Goal: Find contact information: Find contact information

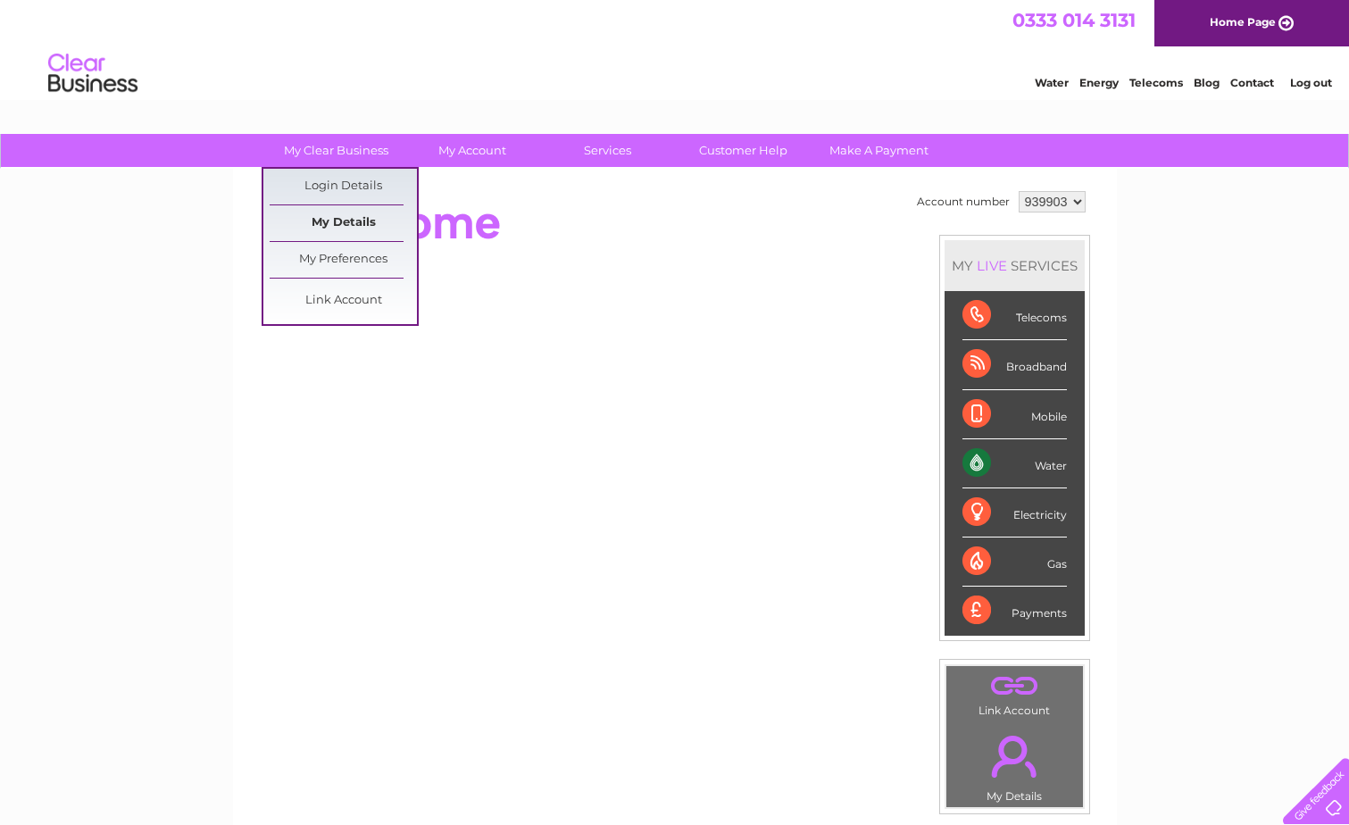
click at [362, 220] on link "My Details" at bounding box center [343, 223] width 147 height 36
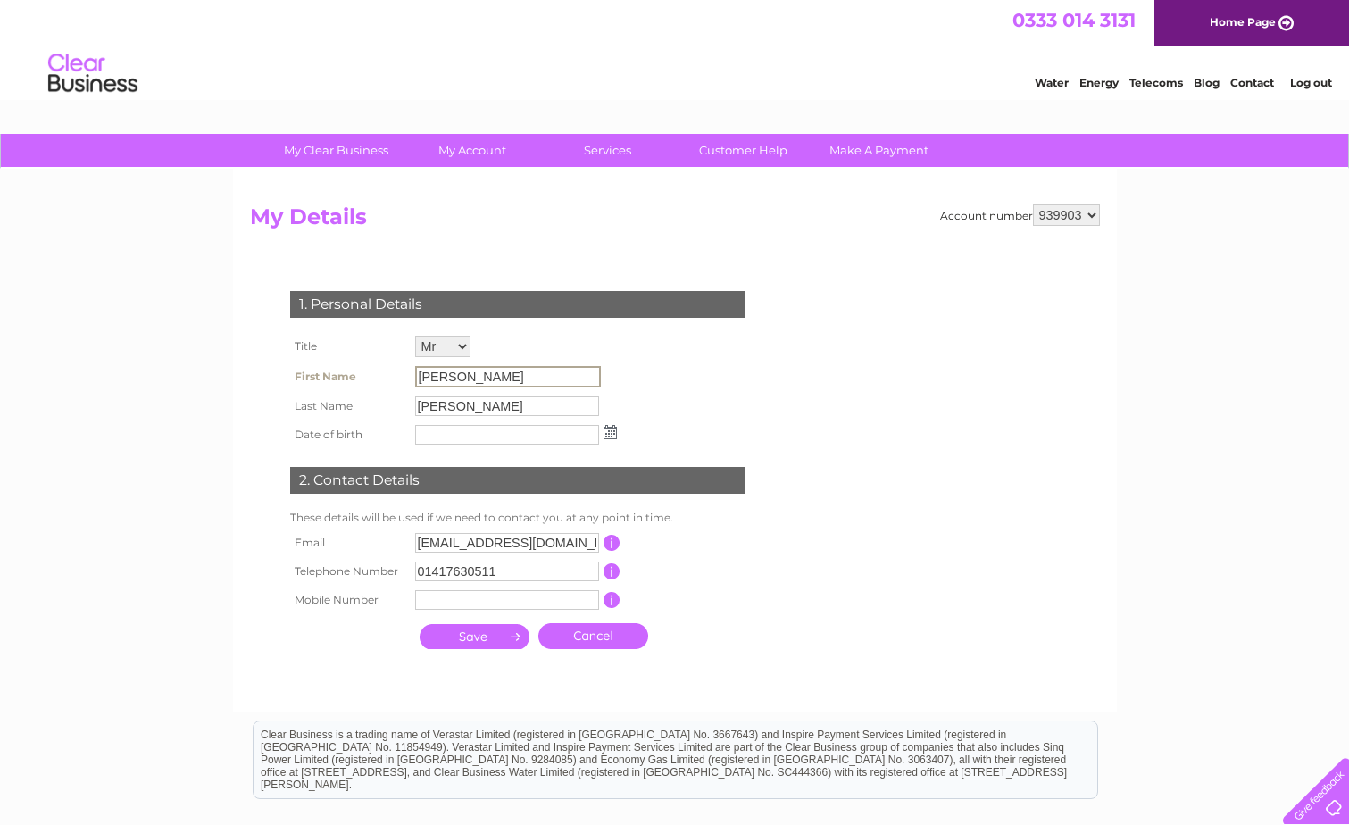
click at [476, 374] on input "Tony" at bounding box center [508, 376] width 186 height 21
drag, startPoint x: 511, startPoint y: 384, endPoint x: 358, endPoint y: 372, distance: 153.1
click at [358, 372] on tr "First Name Tony" at bounding box center [454, 377] width 336 height 30
click at [438, 375] on input "Tony" at bounding box center [508, 376] width 186 height 21
click at [458, 374] on input "Tony" at bounding box center [508, 376] width 186 height 21
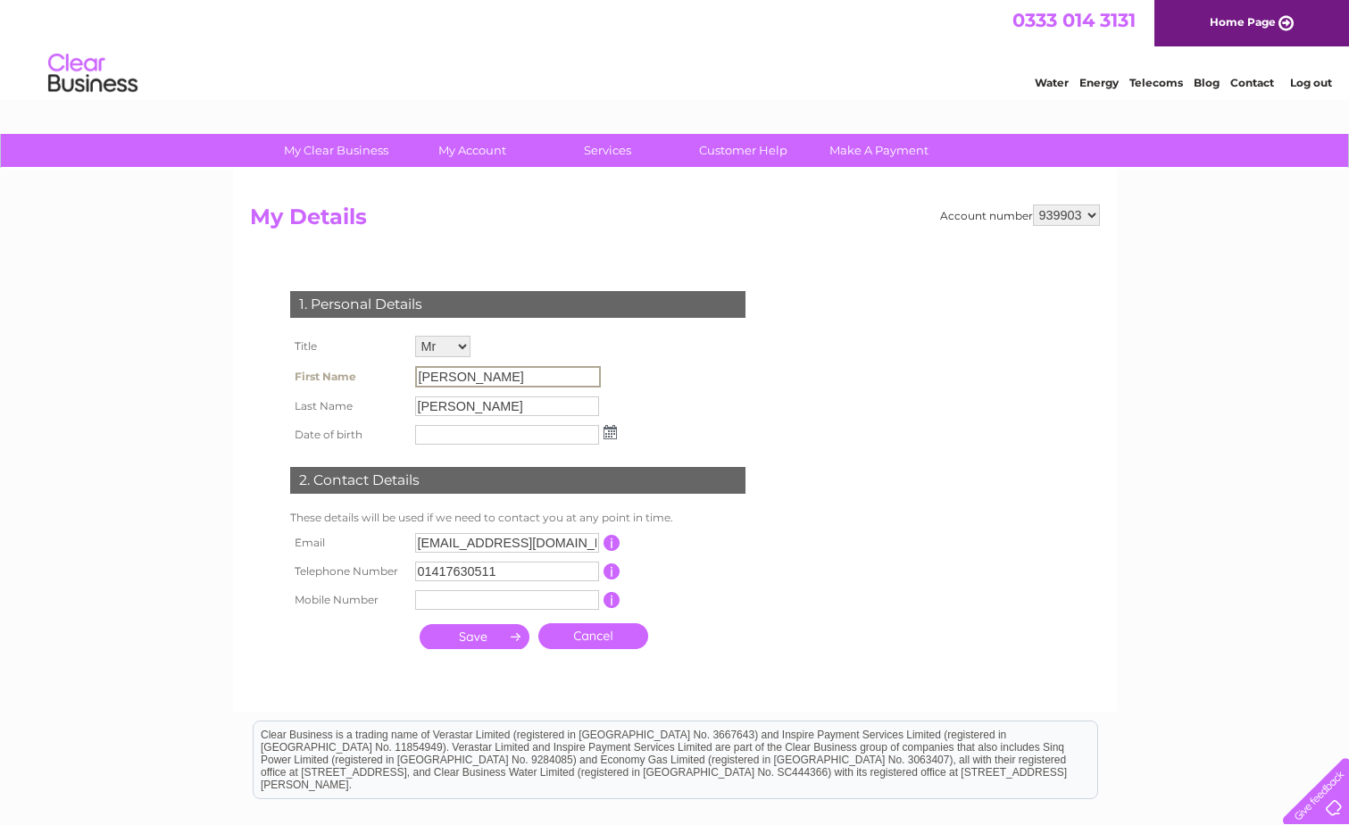
click at [529, 384] on input "Tony" at bounding box center [508, 376] width 186 height 21
drag, startPoint x: 529, startPoint y: 384, endPoint x: 407, endPoint y: 222, distance: 202.7
click at [407, 222] on h2 "My Details" at bounding box center [675, 221] width 850 height 34
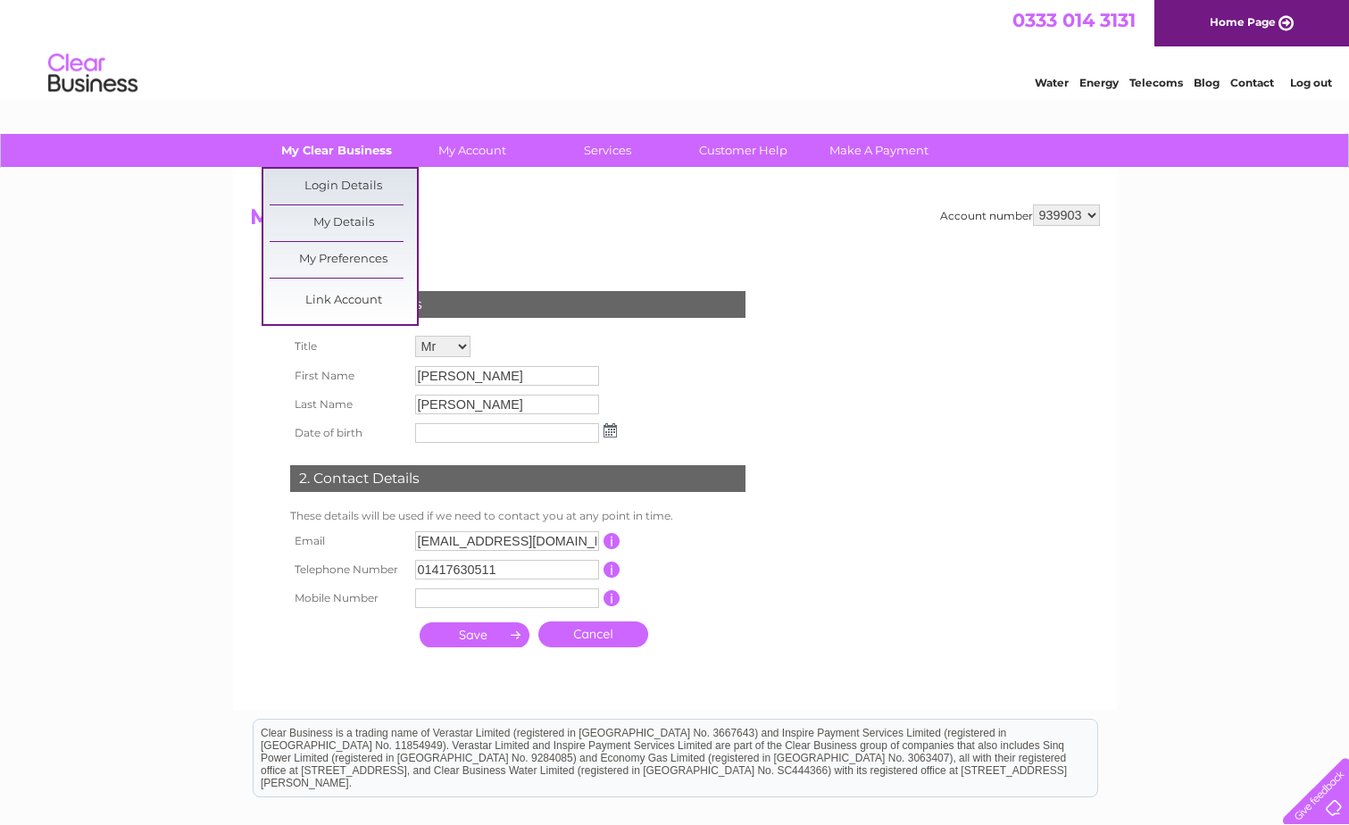
click at [377, 149] on link "My Clear Business" at bounding box center [335, 150] width 147 height 33
click at [358, 180] on link "Login Details" at bounding box center [343, 187] width 147 height 36
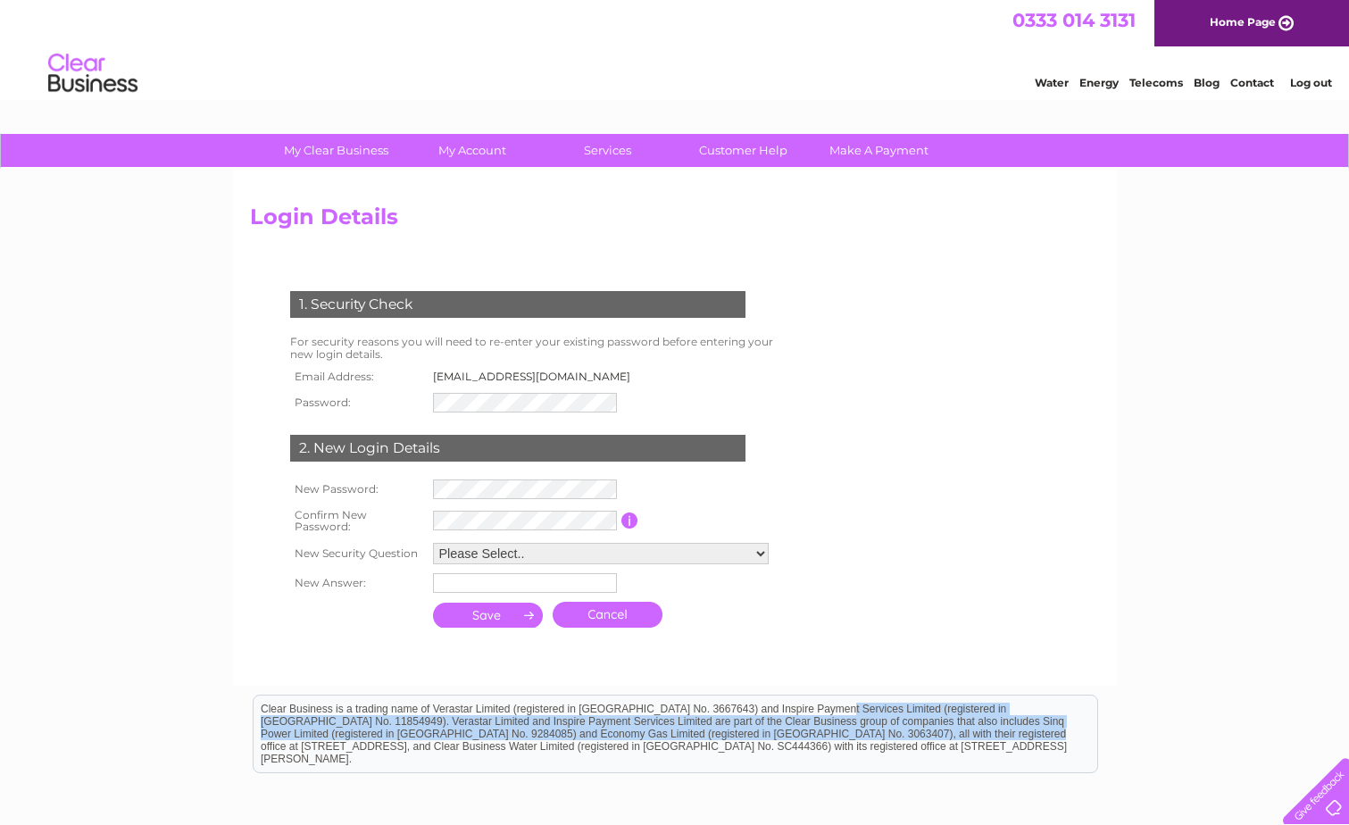
drag, startPoint x: 746, startPoint y: 698, endPoint x: 818, endPoint y: 728, distance: 77.3
click at [818, 728] on div "Clear Business is a trading name of Verastar Limited (registered in [GEOGRAPHIC…" at bounding box center [676, 733] width 844 height 77
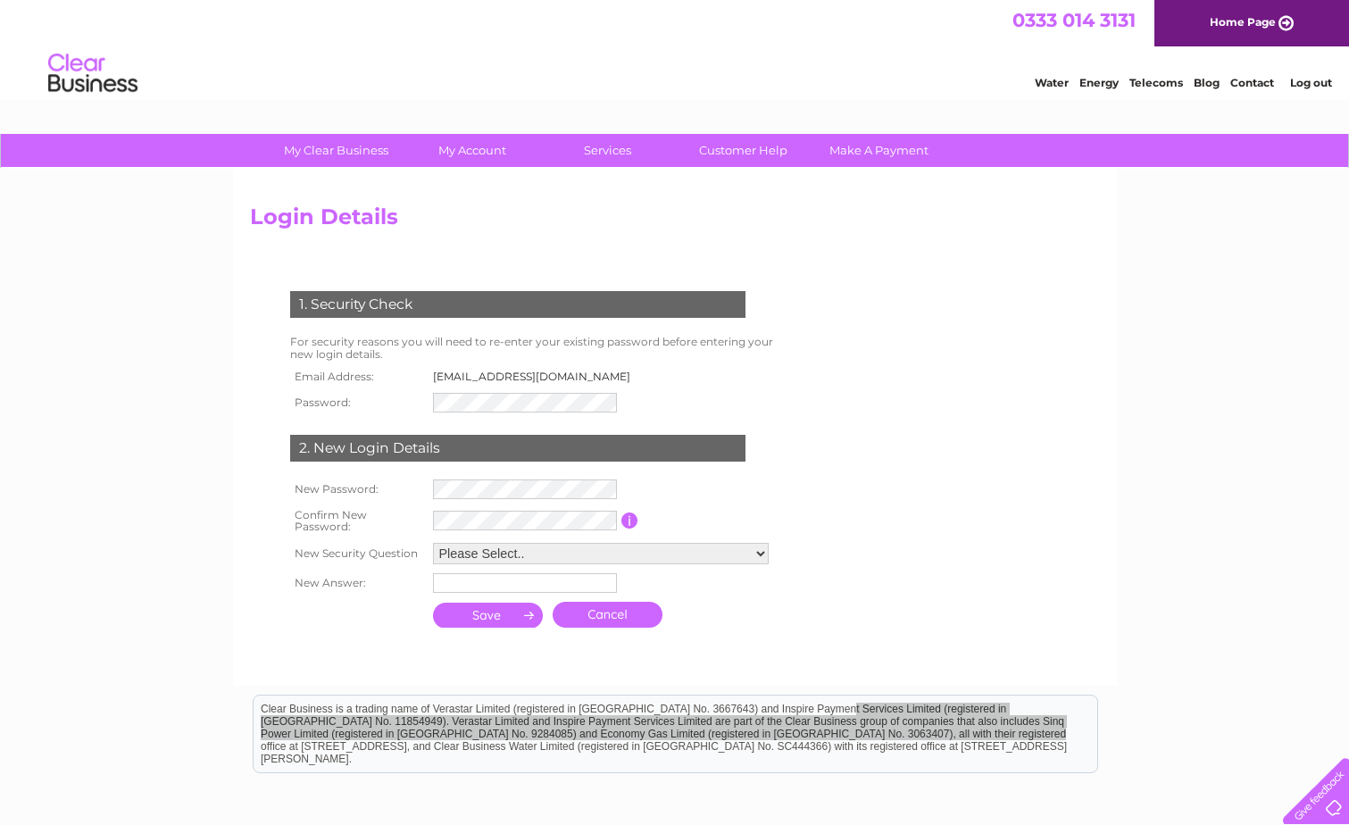
drag, startPoint x: 818, startPoint y: 42, endPoint x: 714, endPoint y: 621, distance: 588.6
click at [720, 628] on div "1. Security Check For security reasons you will need to re-enter your existing …" at bounding box center [521, 452] width 543 height 359
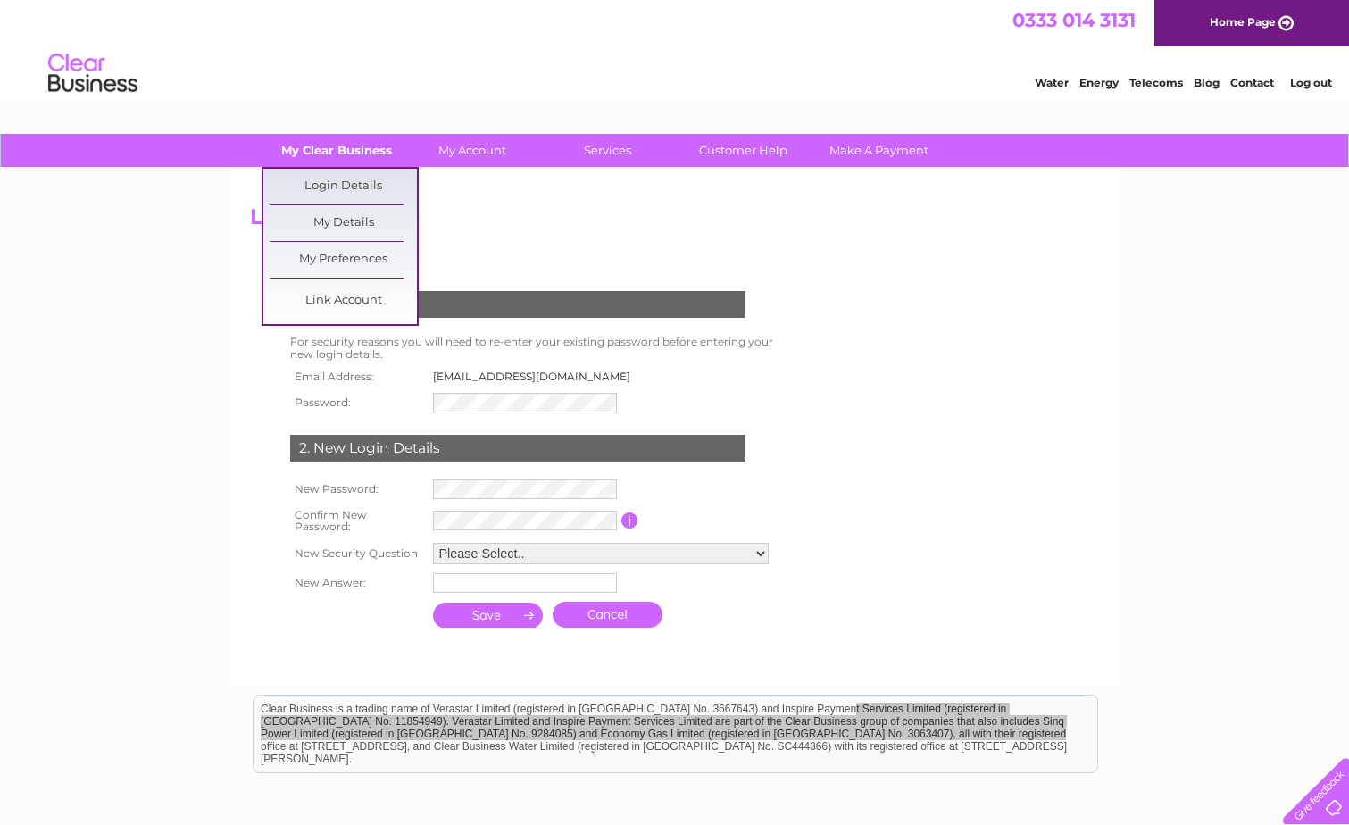
click at [317, 153] on link "My Clear Business" at bounding box center [335, 150] width 147 height 33
click at [323, 263] on link "My Preferences" at bounding box center [343, 260] width 147 height 36
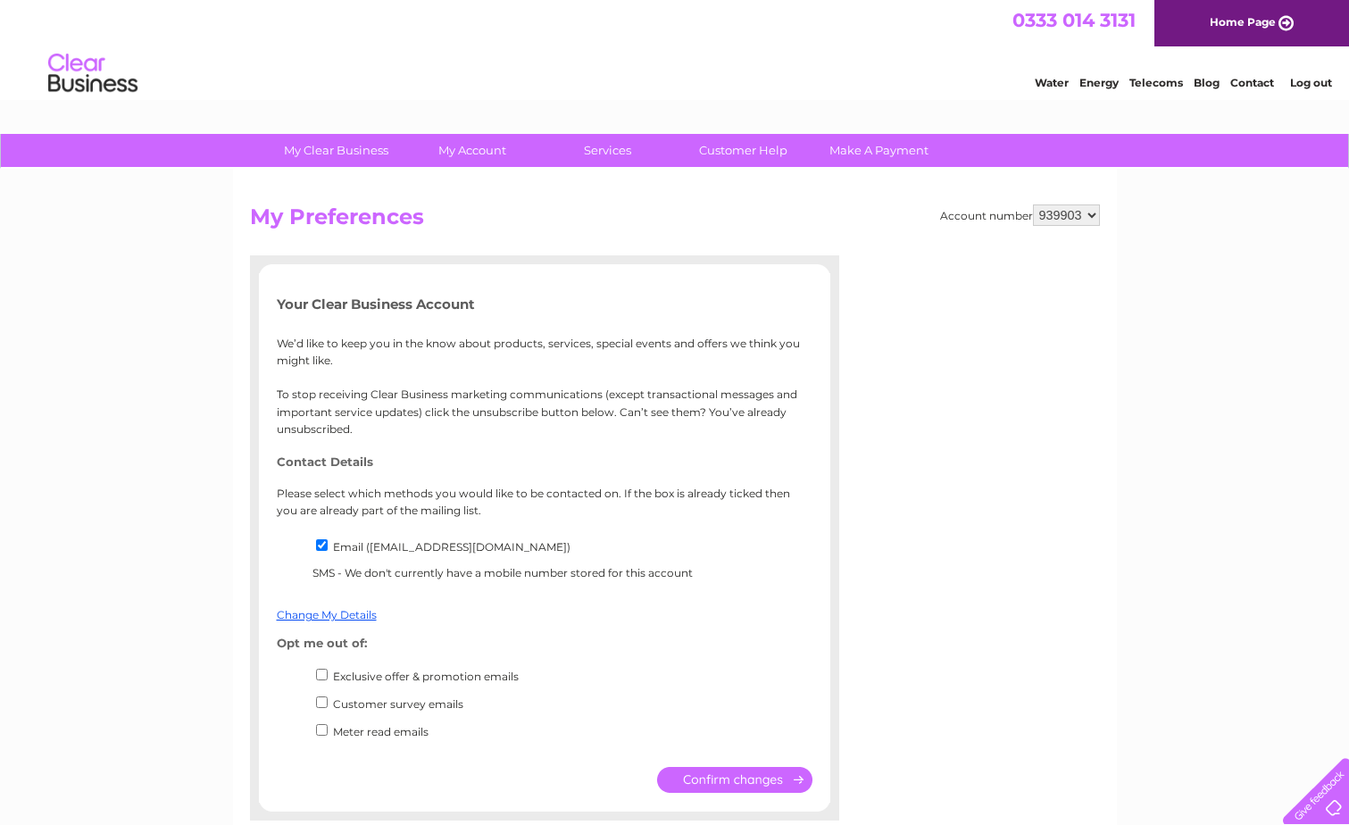
click at [1313, 83] on link "Log out" at bounding box center [1311, 82] width 42 height 13
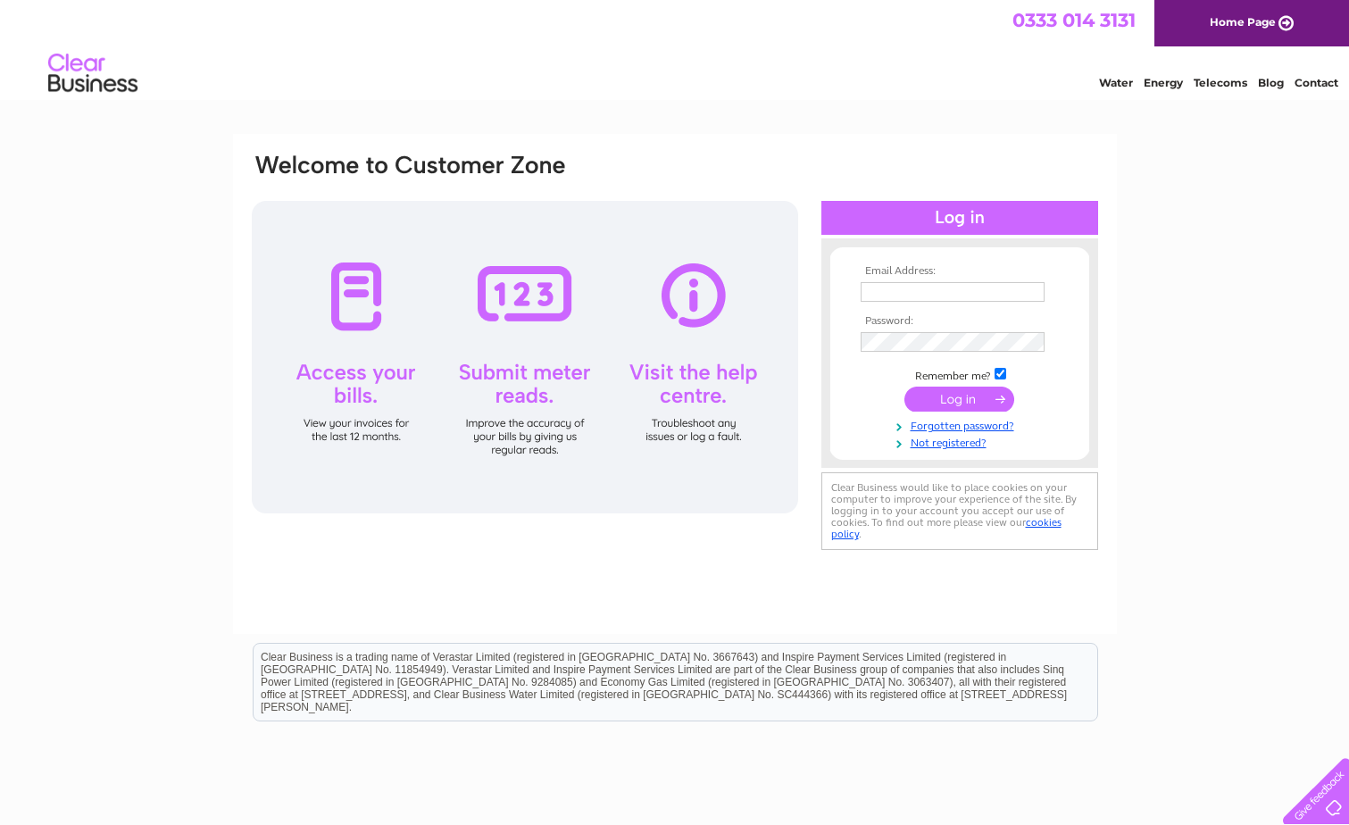
type input "invoices@shettleston.co.uk"
click at [956, 406] on input "submit" at bounding box center [959, 399] width 110 height 25
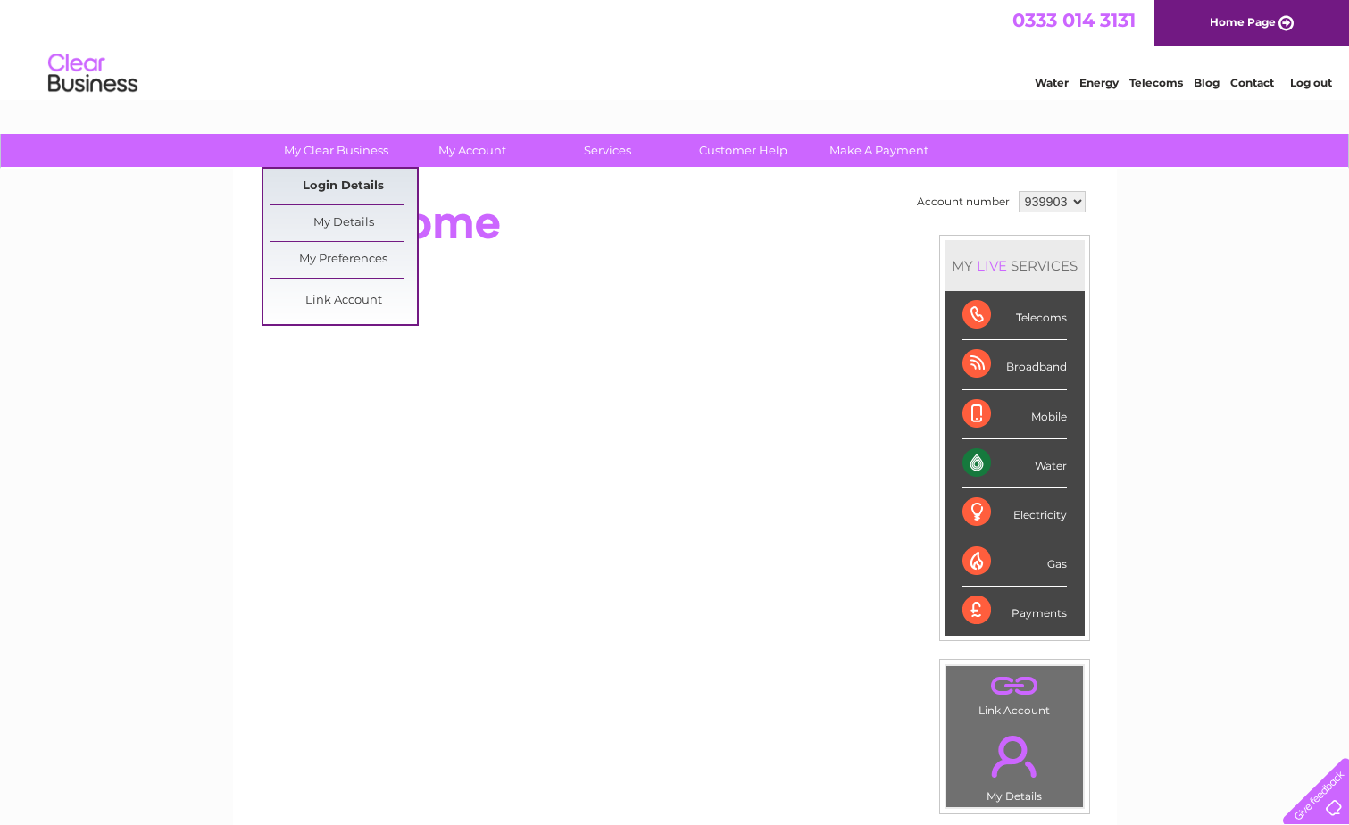
click at [329, 186] on link "Login Details" at bounding box center [343, 187] width 147 height 36
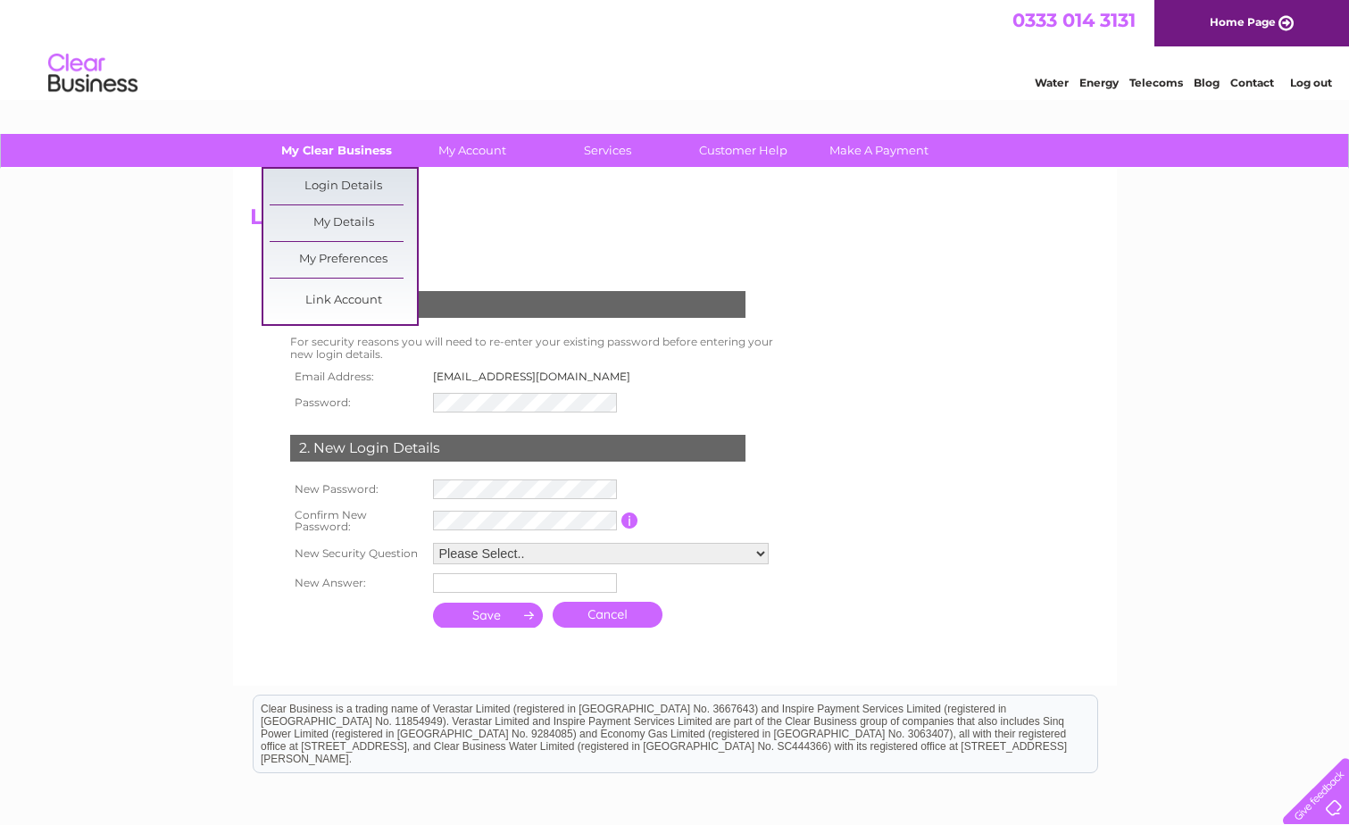
click at [343, 149] on link "My Clear Business" at bounding box center [335, 150] width 147 height 33
click at [317, 225] on link "My Details" at bounding box center [343, 223] width 147 height 36
click at [335, 221] on link "My Details" at bounding box center [343, 223] width 147 height 36
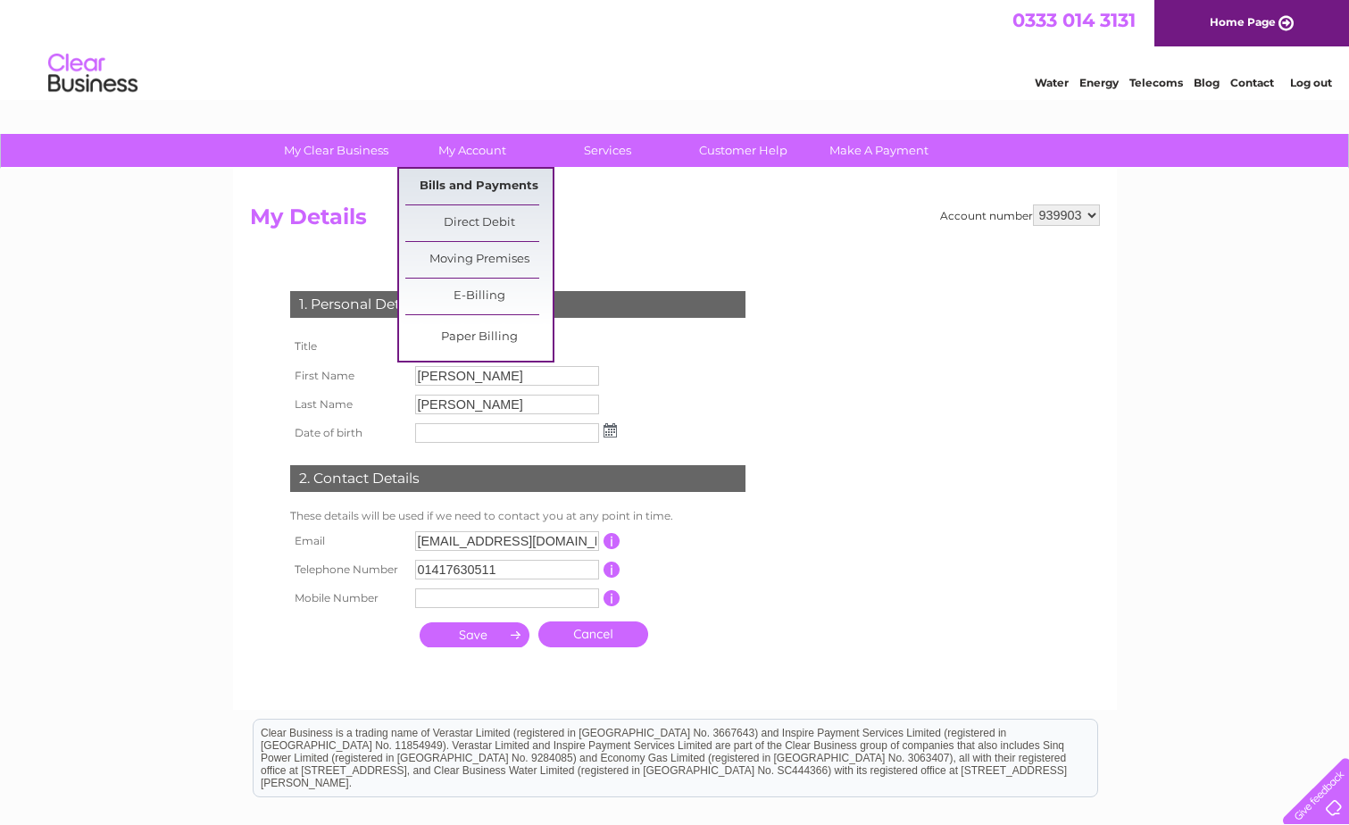
click at [483, 185] on link "Bills and Payments" at bounding box center [478, 187] width 147 height 36
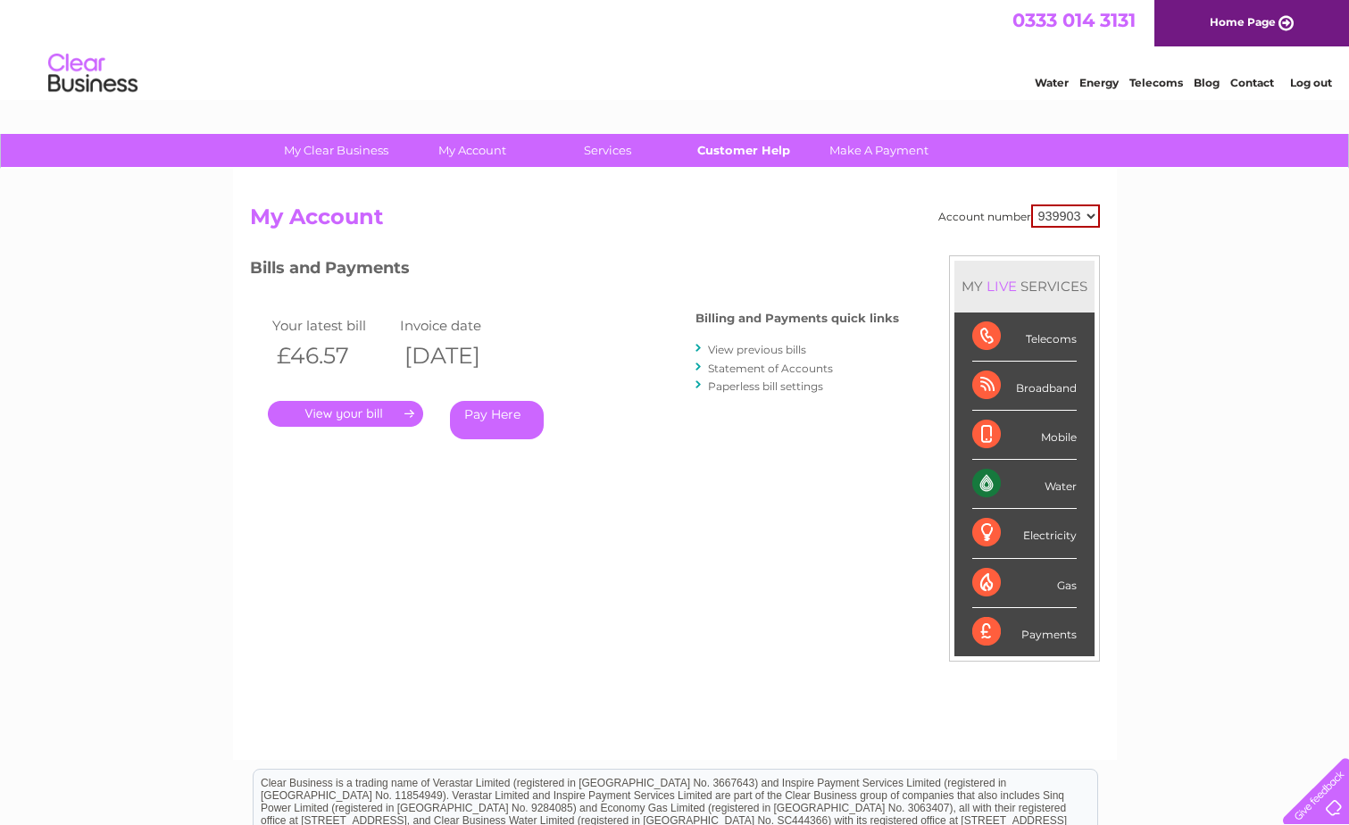
click at [765, 149] on link "Customer Help" at bounding box center [743, 150] width 147 height 33
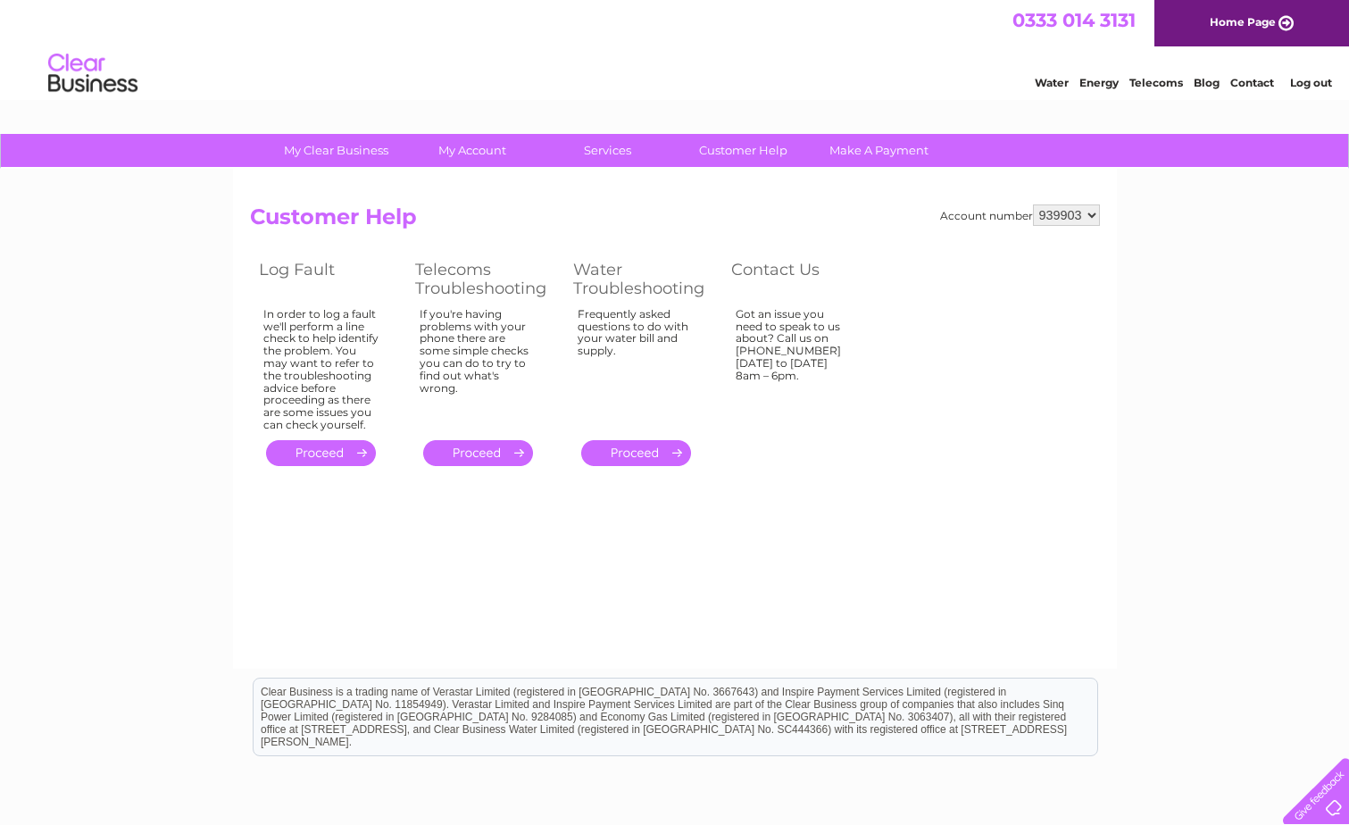
click at [763, 270] on th "Contact Us" at bounding box center [800, 278] width 156 height 47
click at [767, 266] on th "Contact Us" at bounding box center [800, 278] width 156 height 47
drag, startPoint x: 767, startPoint y: 266, endPoint x: 873, endPoint y: 316, distance: 117.4
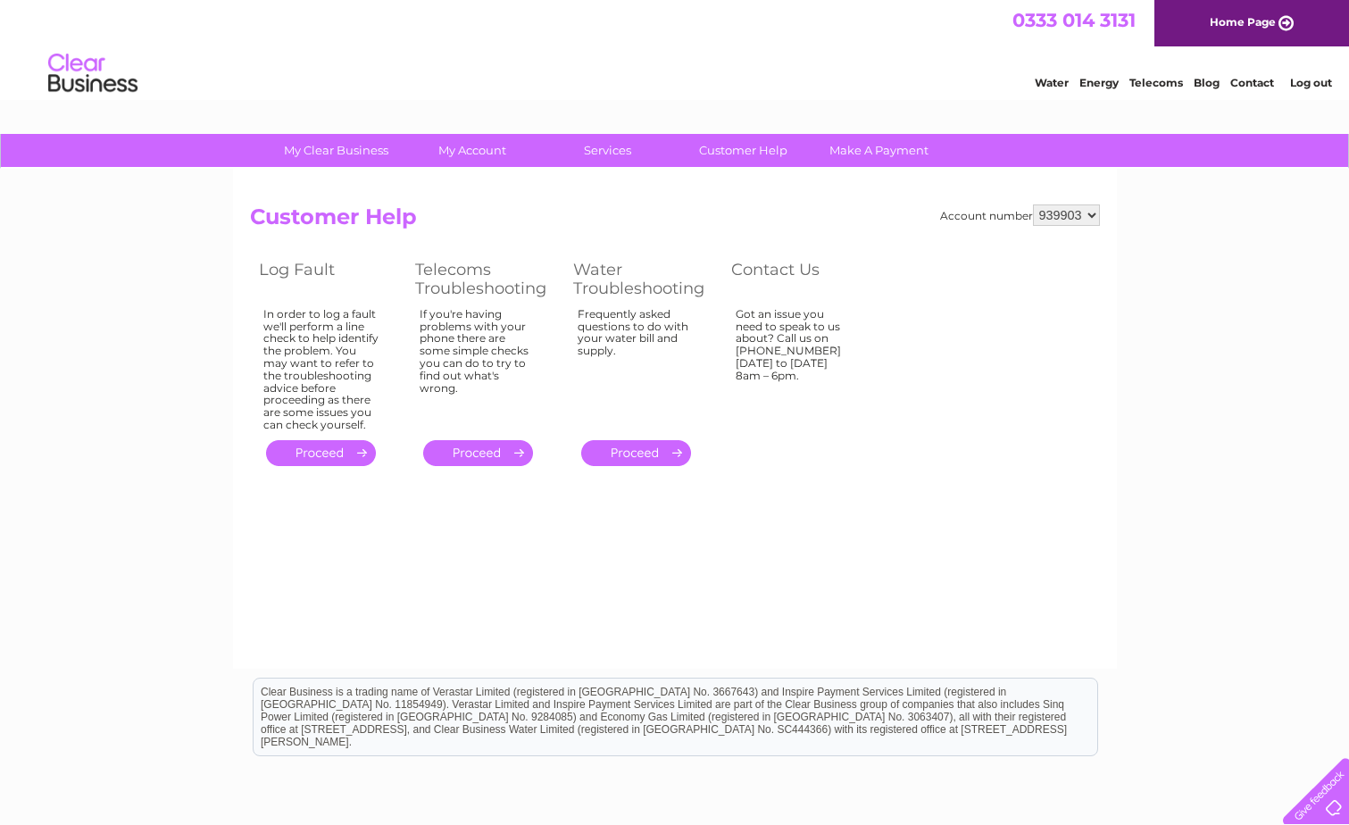
click at [878, 315] on td "Got an issue you need to speak to us about? Call us on 0333 014 3131 Monday to …" at bounding box center [800, 370] width 156 height 132
